Goal: Find specific page/section: Find specific page/section

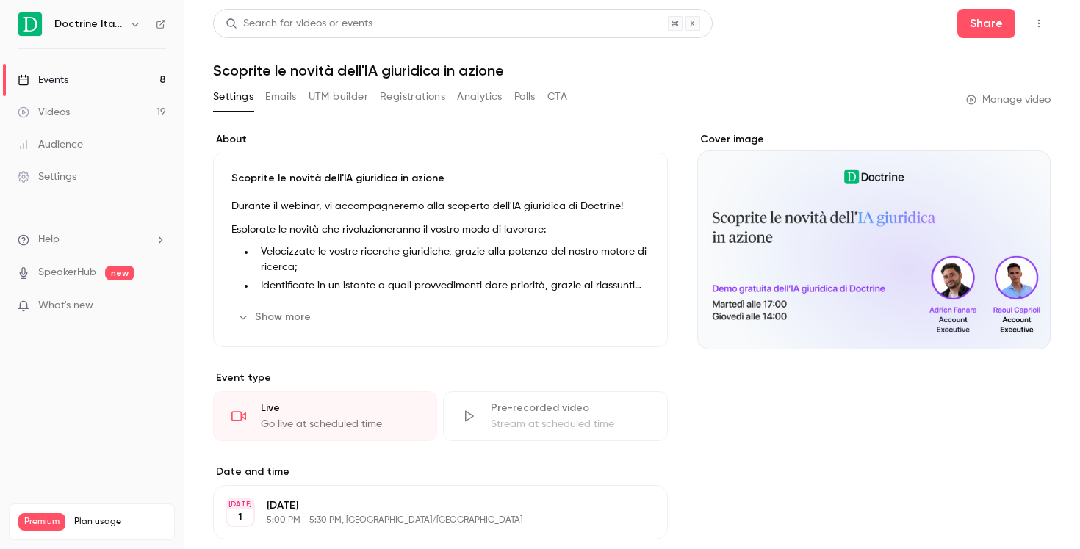
click at [90, 83] on link "Events 8" at bounding box center [92, 80] width 184 height 32
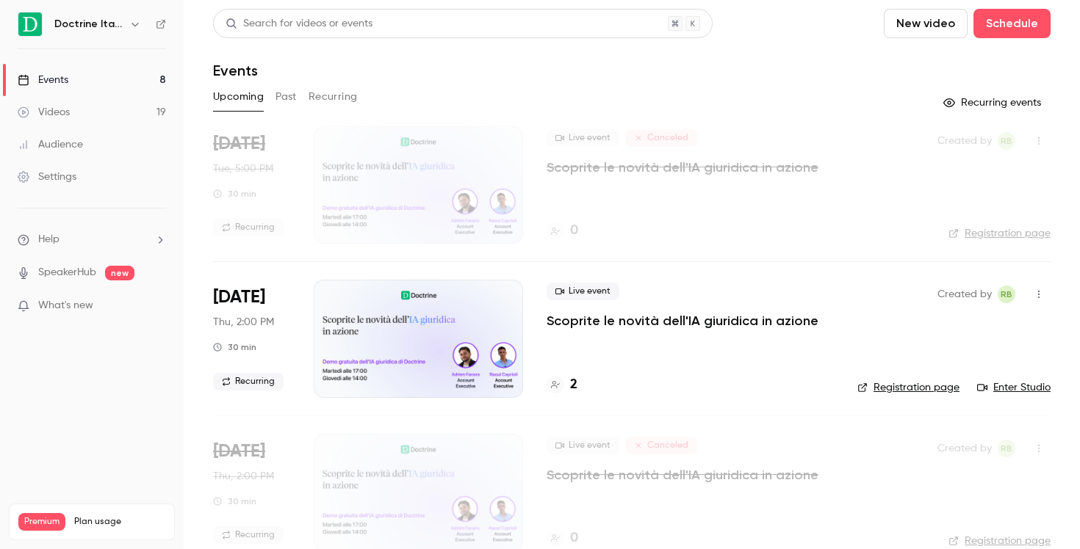
click at [305, 95] on div "Upcoming Past Recurring" at bounding box center [631, 97] width 837 height 24
click at [297, 95] on div "Upcoming Past Recurring" at bounding box center [631, 97] width 837 height 24
click at [286, 94] on button "Past" at bounding box center [285, 97] width 21 height 24
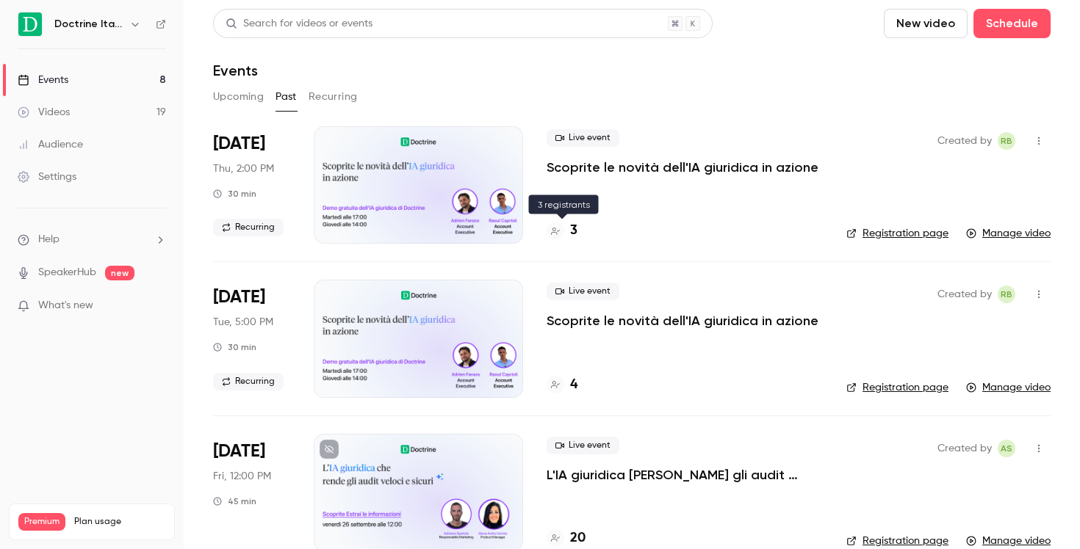
click at [571, 228] on h4 "3" at bounding box center [573, 231] width 7 height 20
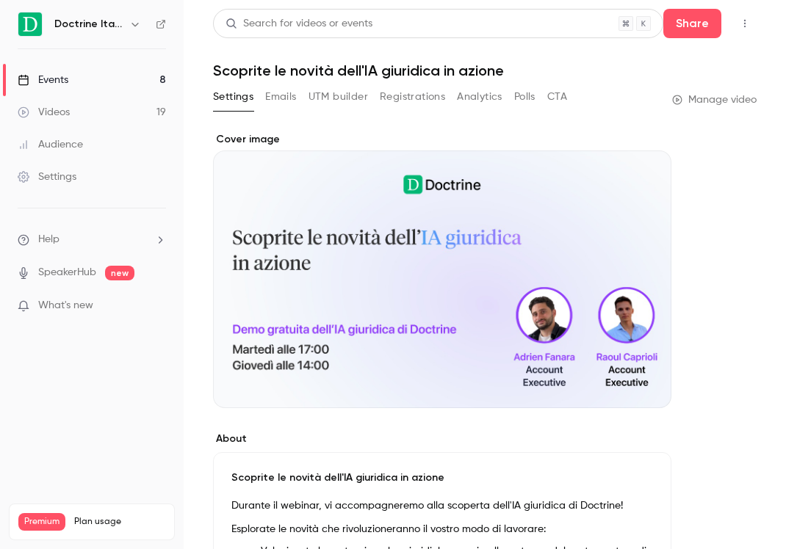
click at [74, 82] on link "Events 8" at bounding box center [92, 80] width 184 height 32
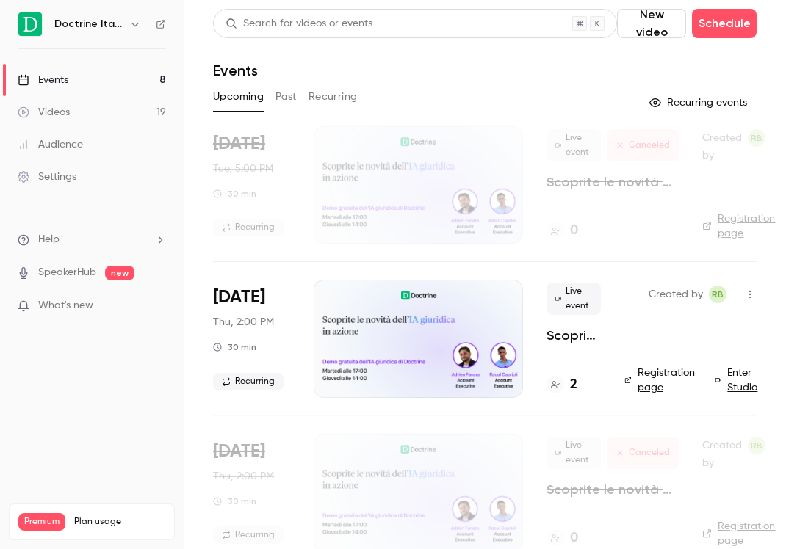
click at [276, 92] on button "Past" at bounding box center [285, 97] width 21 height 24
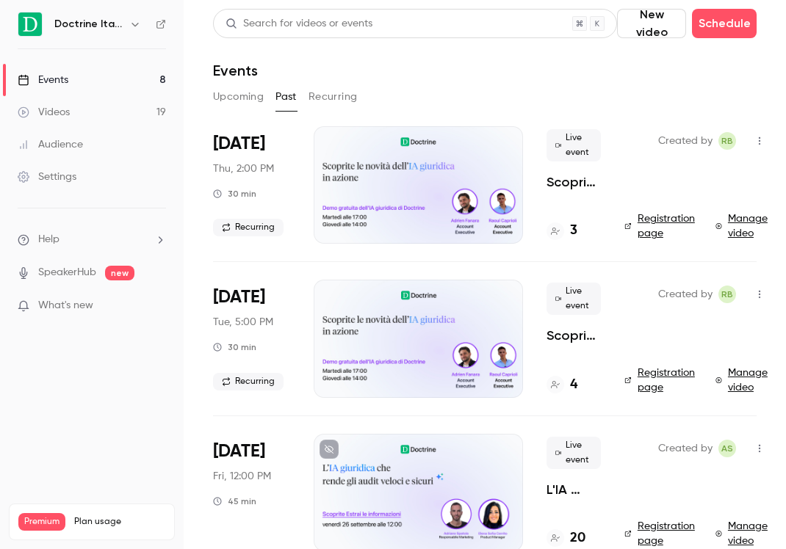
click at [557, 232] on icon at bounding box center [555, 231] width 9 height 9
